Goal: Task Accomplishment & Management: Manage account settings

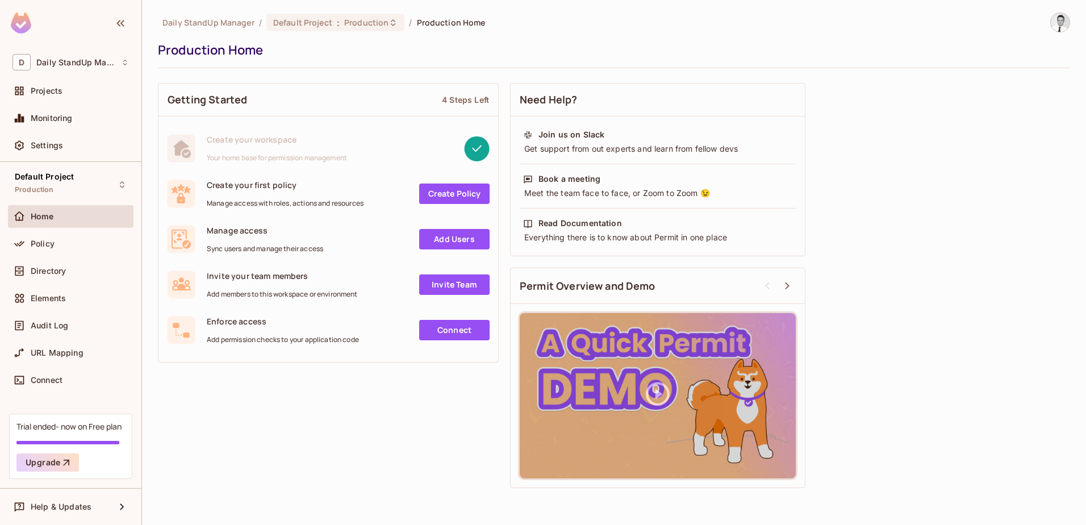
click at [1063, 28] on img at bounding box center [1060, 22] width 19 height 19
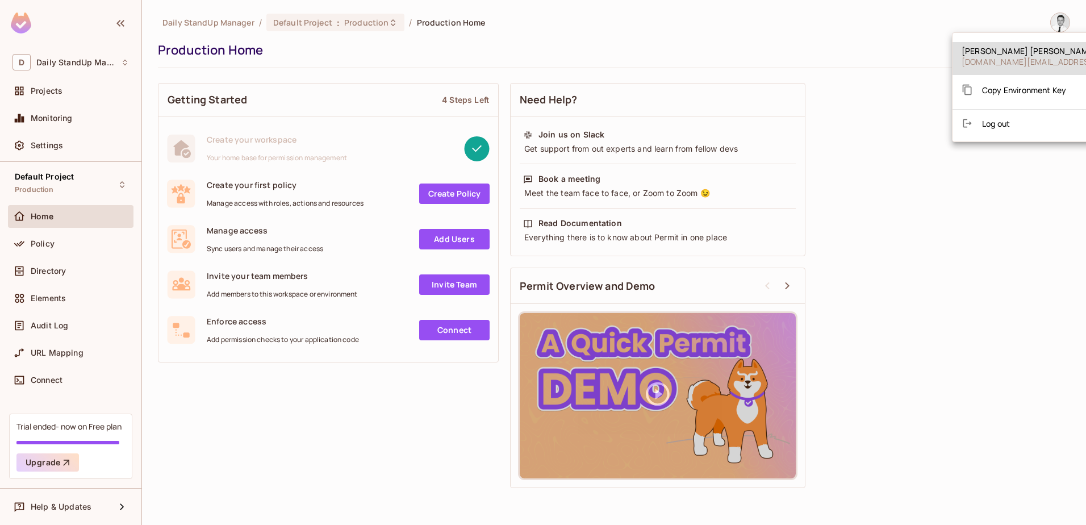
click at [1015, 127] on li "Log out" at bounding box center [1061, 123] width 219 height 18
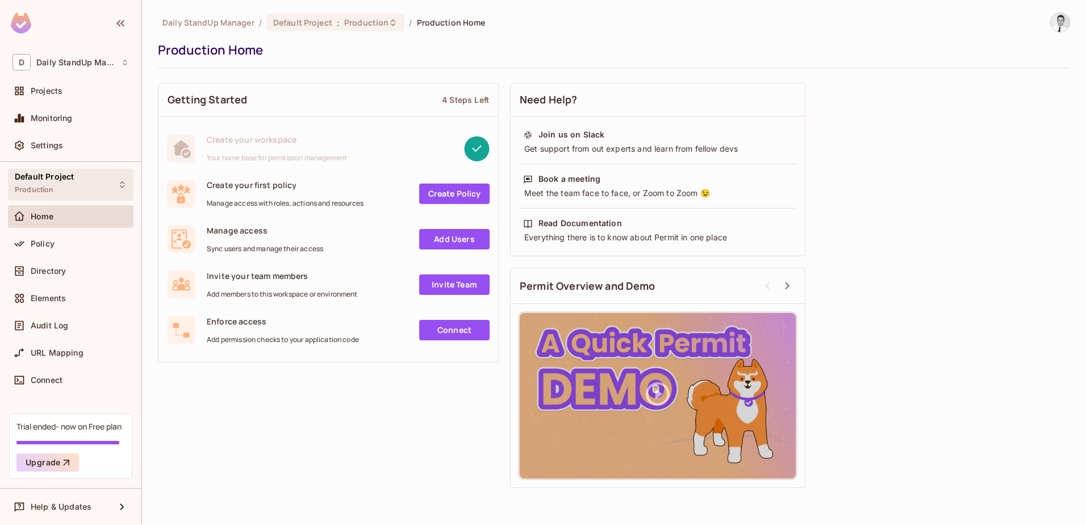
click at [69, 181] on div "Default Project Production" at bounding box center [44, 184] width 59 height 24
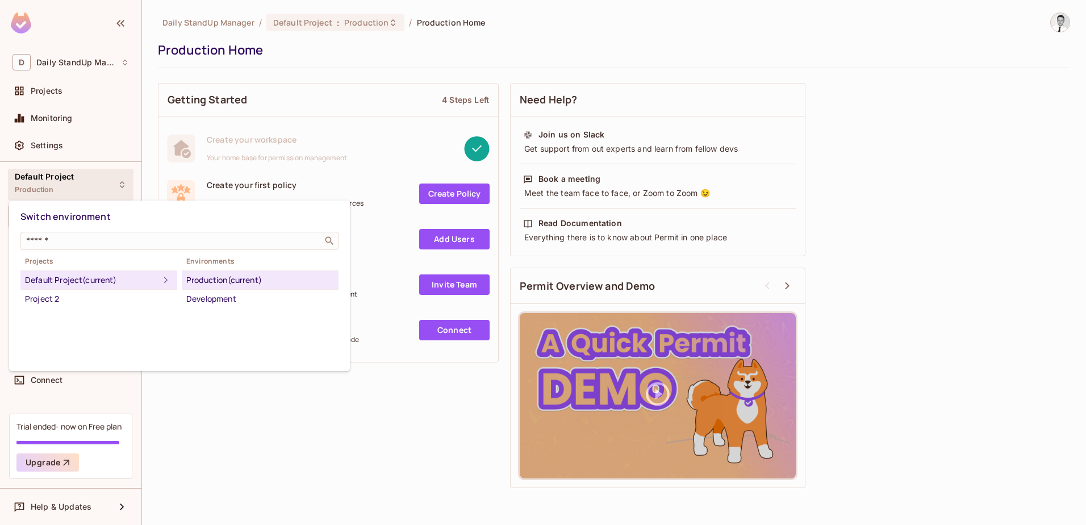
click at [69, 181] on div at bounding box center [543, 262] width 1086 height 525
